Goal: Check status: Check status

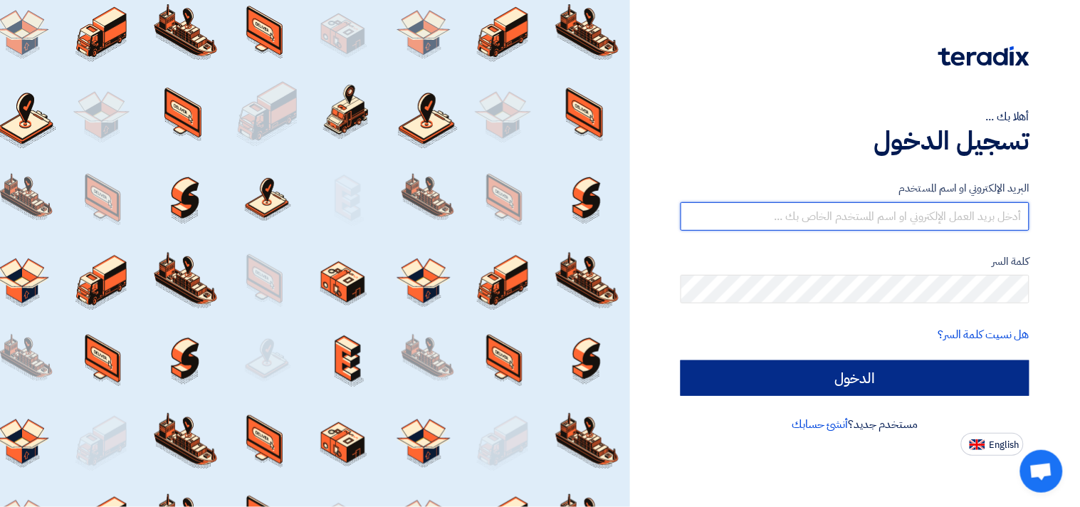
type input "[EMAIL_ADDRESS][DOMAIN_NAME]"
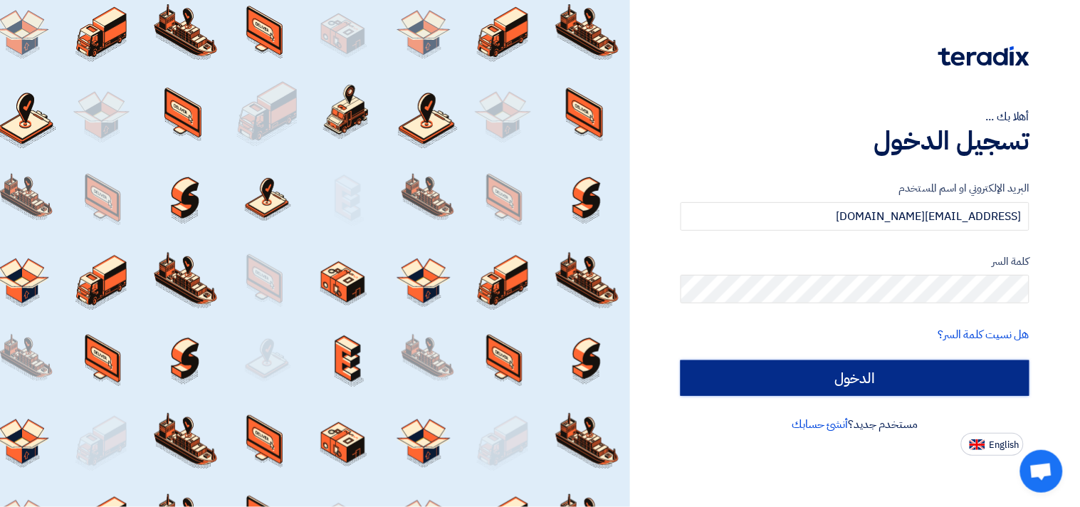
click at [824, 377] on input "الدخول" at bounding box center [855, 378] width 349 height 36
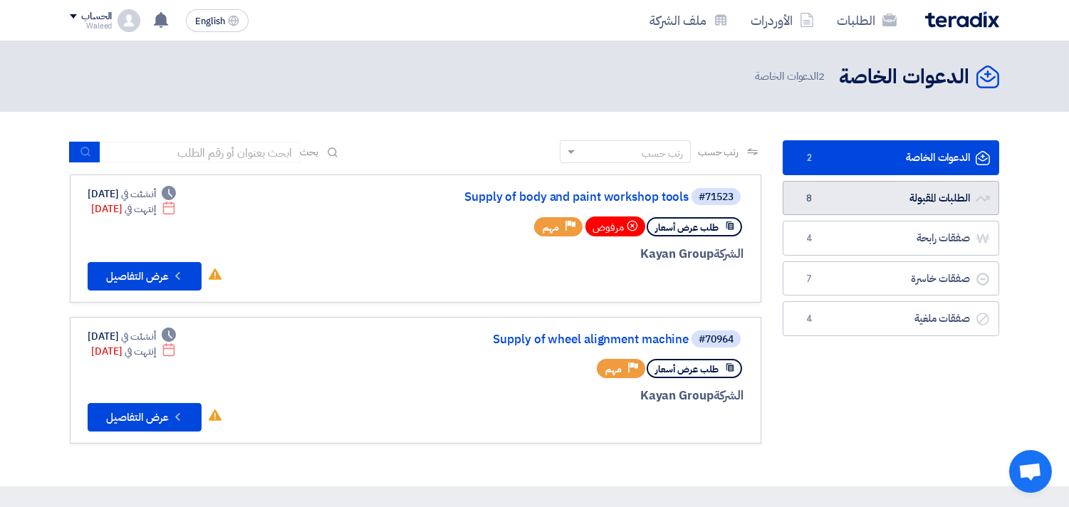
click at [872, 197] on link "الطلبات المقبولة الطلبات المقبولة 8" at bounding box center [890, 198] width 216 height 35
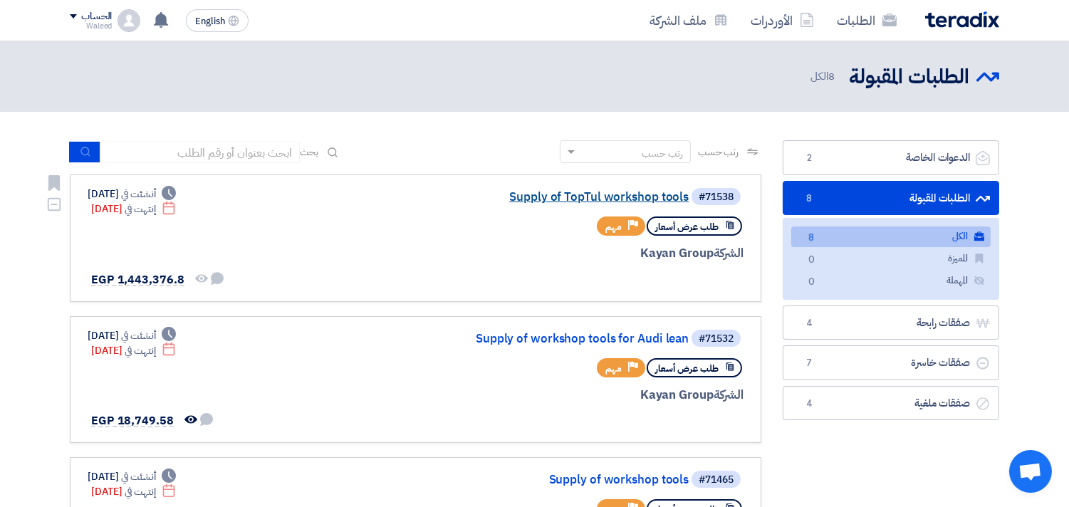
click at [635, 197] on link "Supply of TopTul workshop tools" at bounding box center [546, 197] width 285 height 13
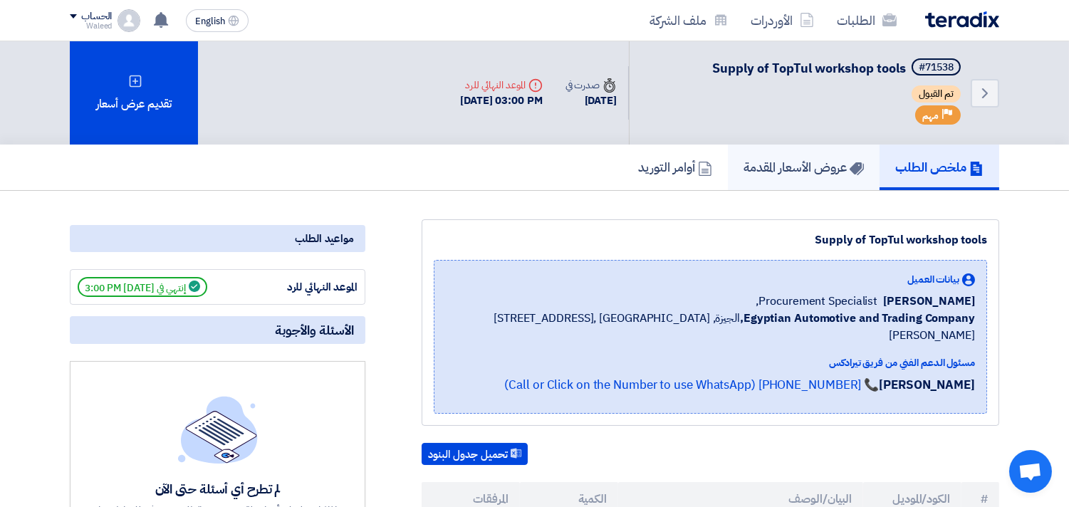
click at [790, 159] on h5 "عروض الأسعار المقدمة" at bounding box center [803, 167] width 120 height 16
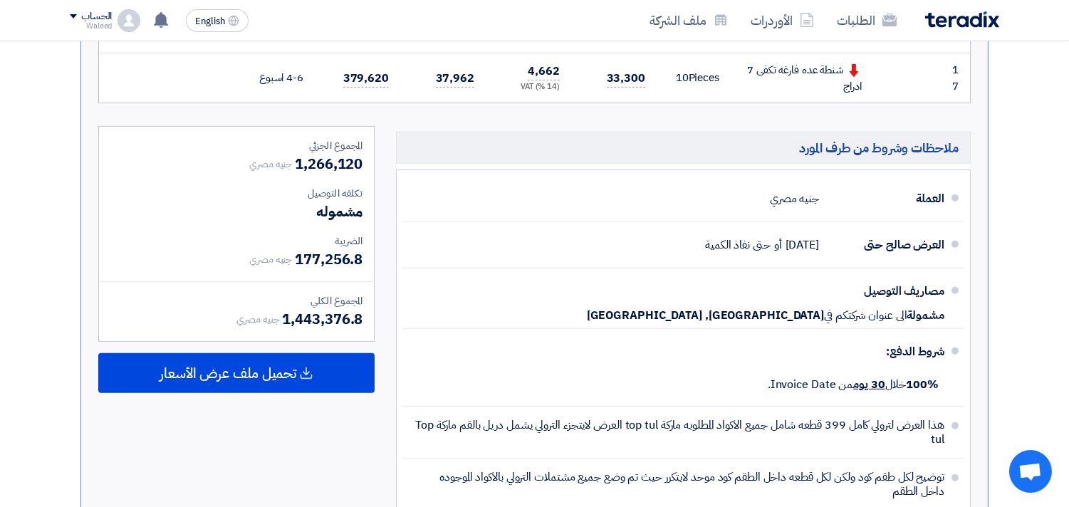
scroll to position [1250, 0]
